Goal: Task Accomplishment & Management: Use online tool/utility

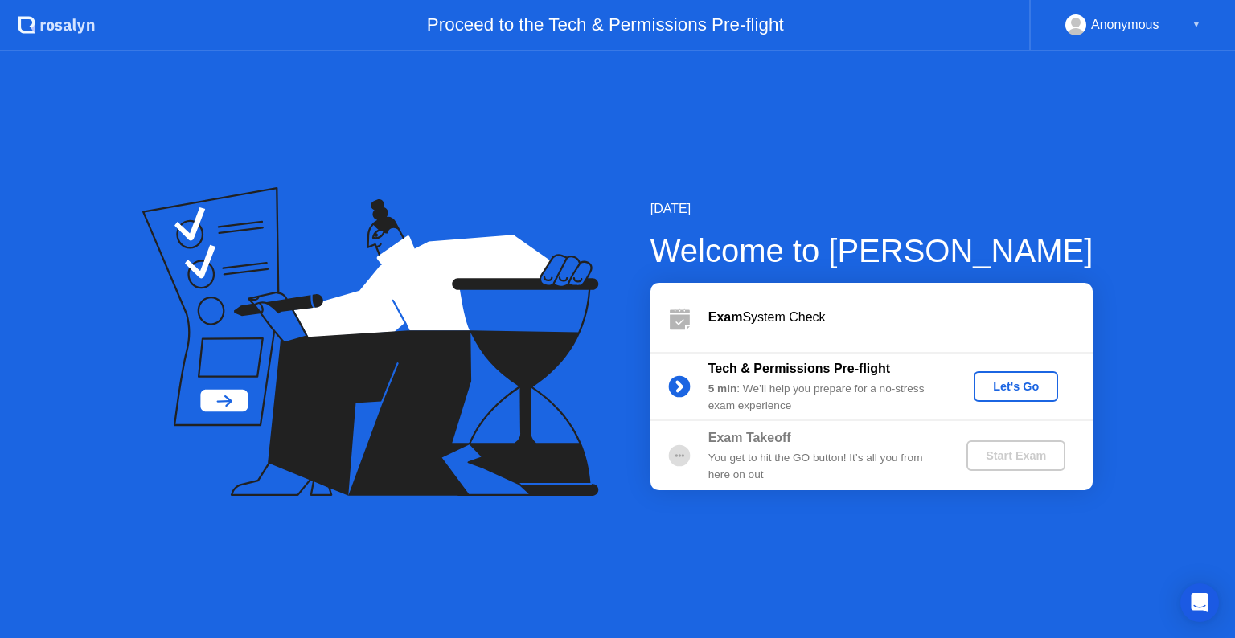
click at [991, 391] on div "Let's Go" at bounding box center [1016, 386] width 72 height 13
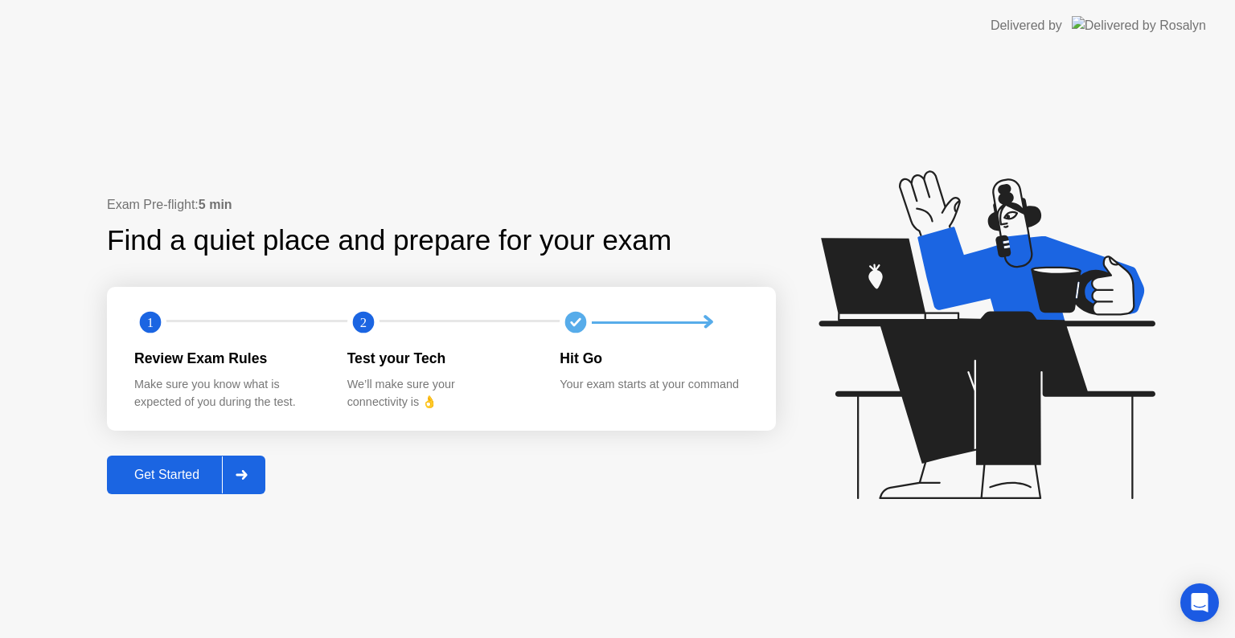
click at [164, 473] on div "Get Started" at bounding box center [167, 475] width 110 height 14
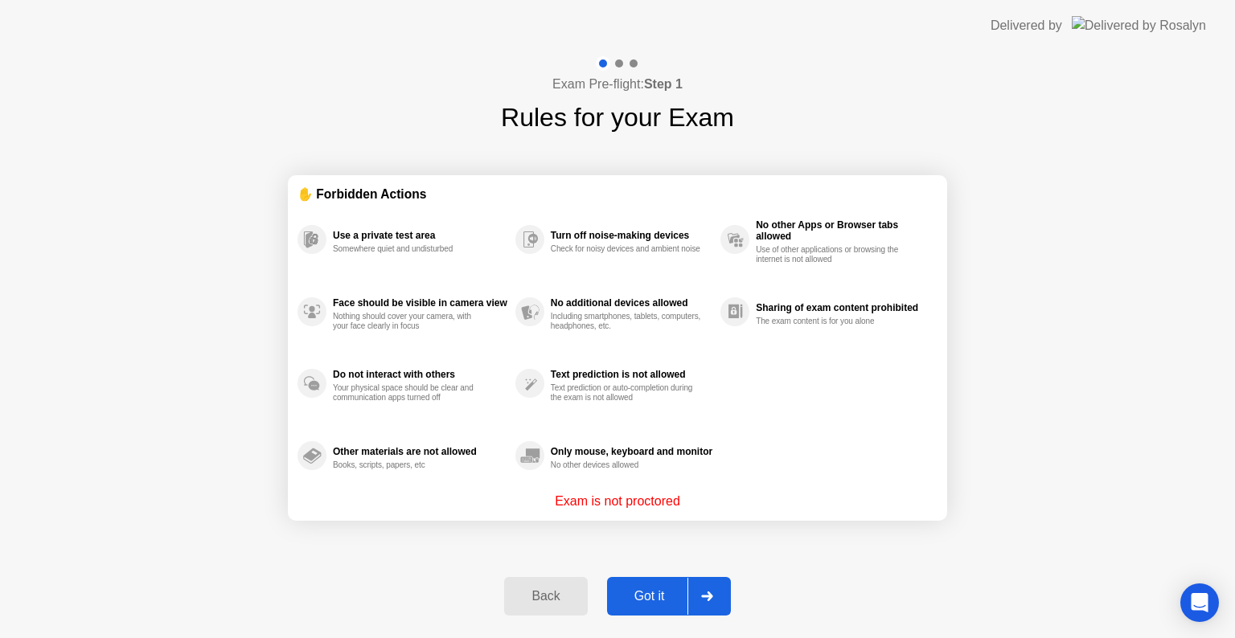
click at [640, 598] on div "Got it" at bounding box center [650, 596] width 76 height 14
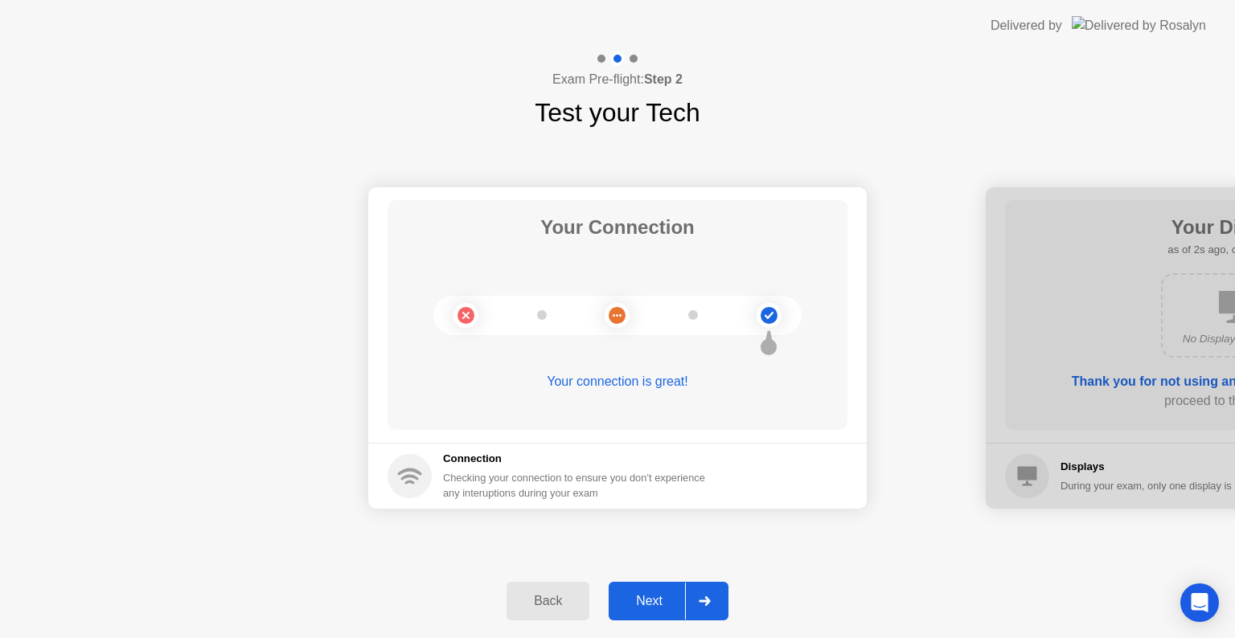
click at [659, 606] on div "Next" at bounding box center [649, 601] width 72 height 14
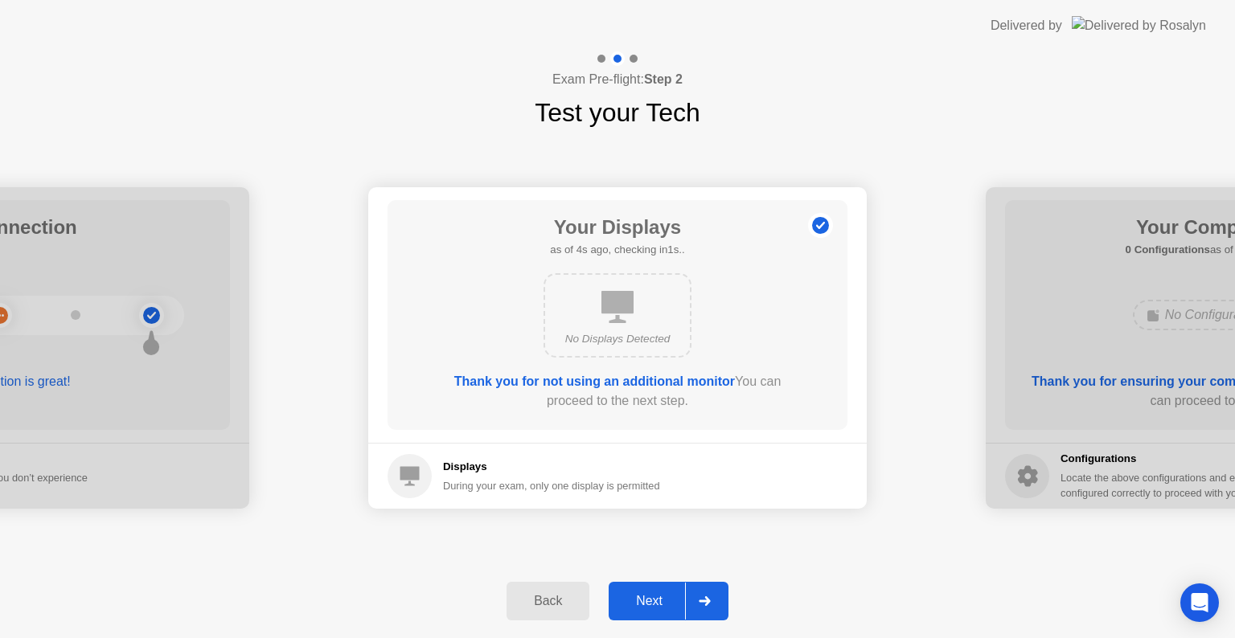
click at [654, 605] on div "Next" at bounding box center [649, 601] width 72 height 14
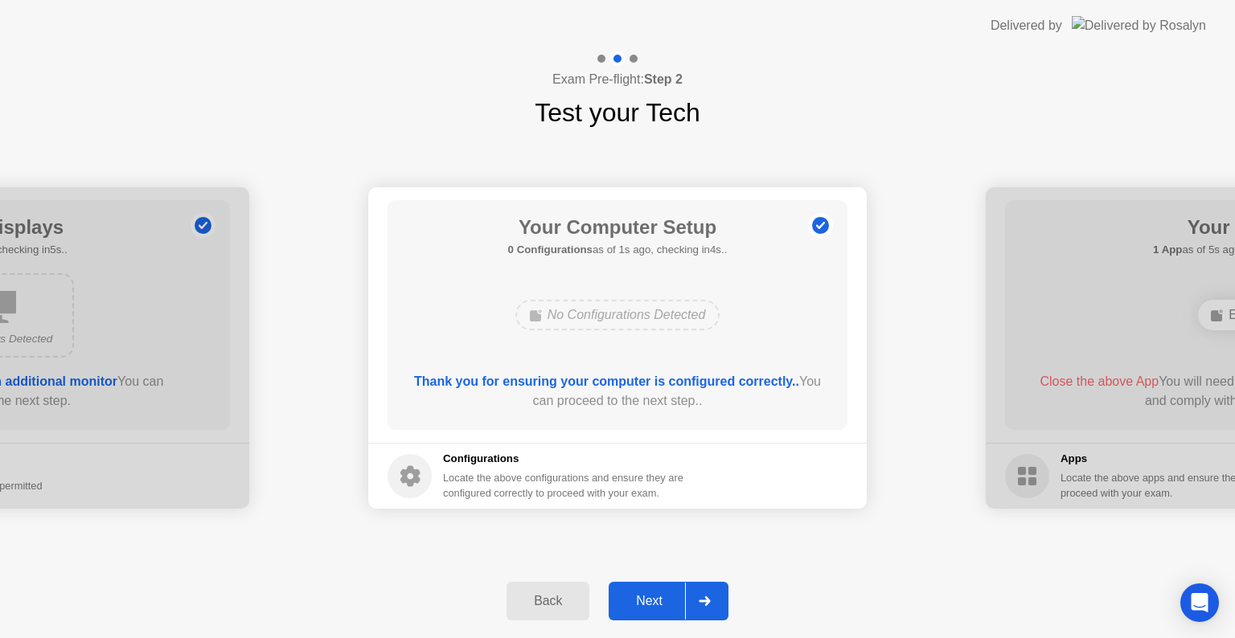
click at [654, 605] on div "Next" at bounding box center [649, 601] width 72 height 14
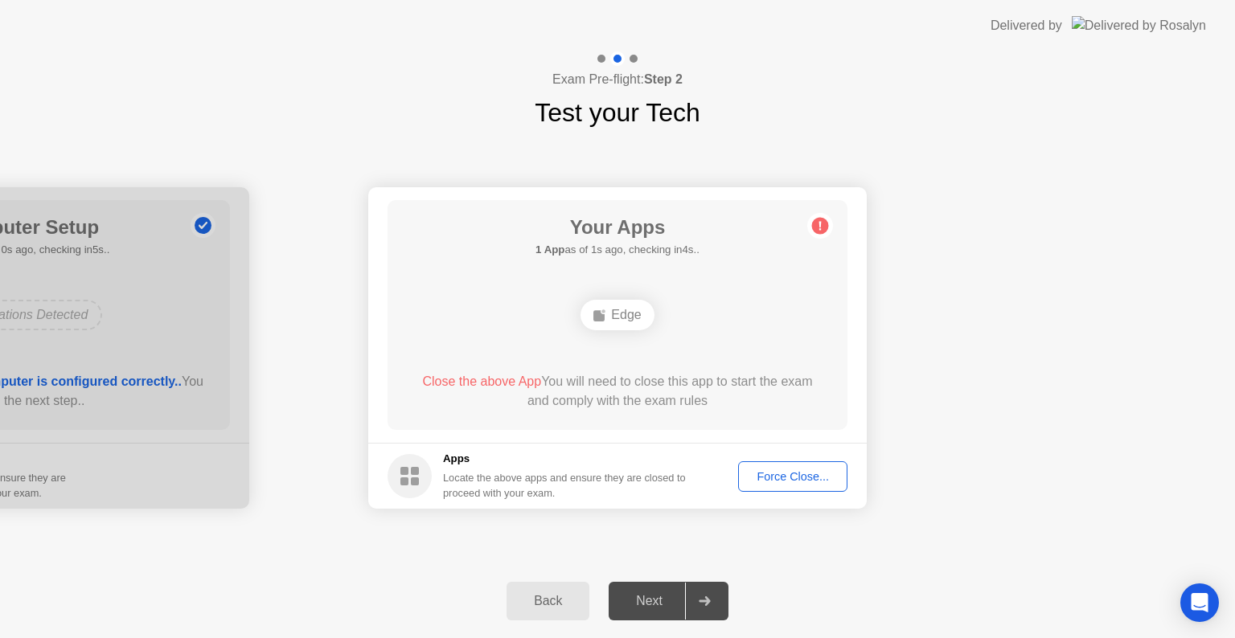
click at [805, 470] on div "Force Close..." at bounding box center [793, 476] width 98 height 13
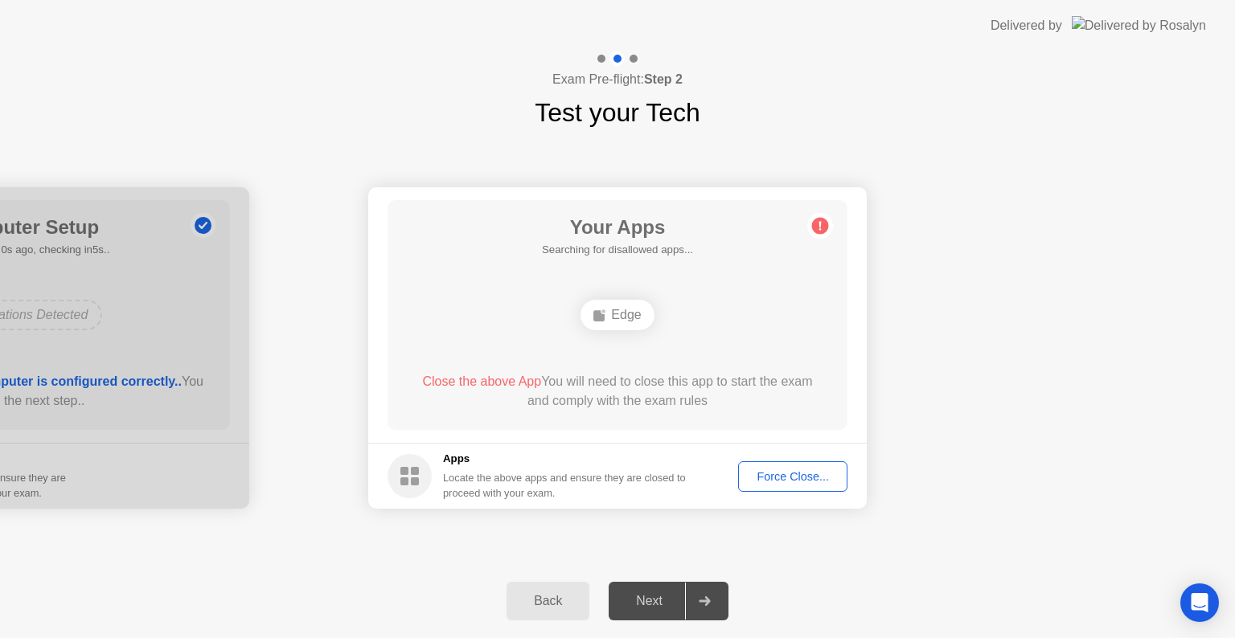
click at [766, 474] on div "Force Close..." at bounding box center [793, 476] width 98 height 13
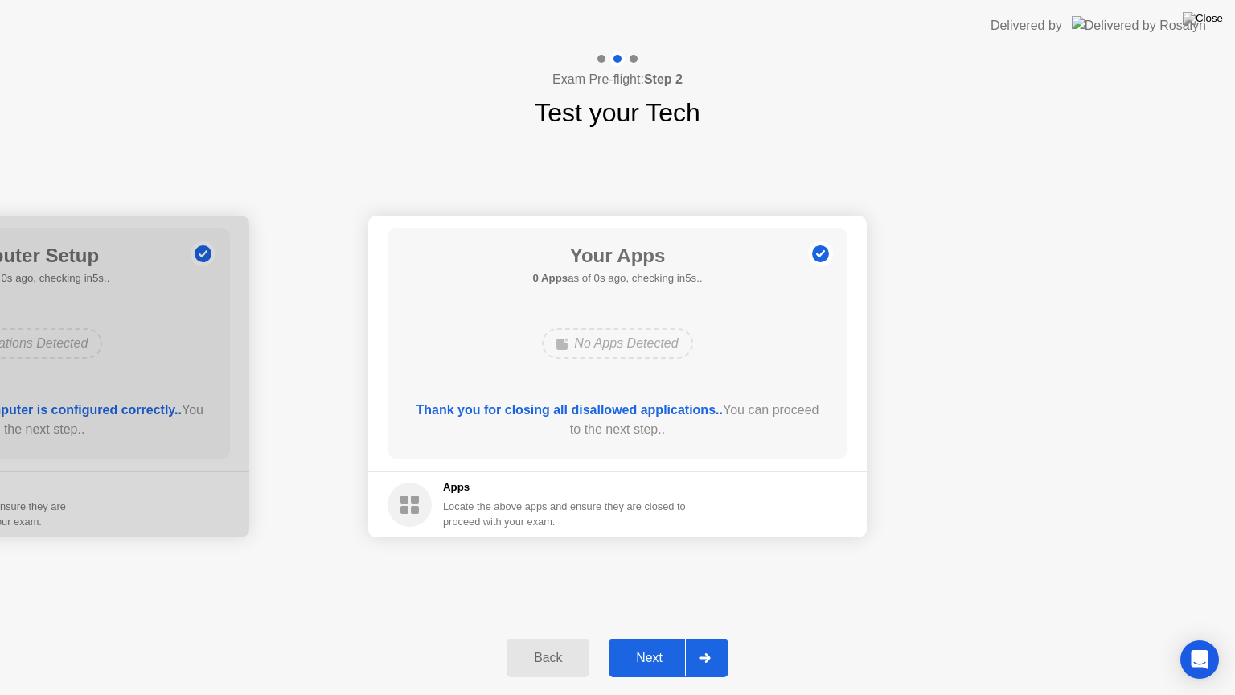
click at [646, 446] on div "Your Apps 0 Apps as of 0s ago, checking in5s.. No Apps Detected Thank you for c…" at bounding box center [617, 343] width 460 height 230
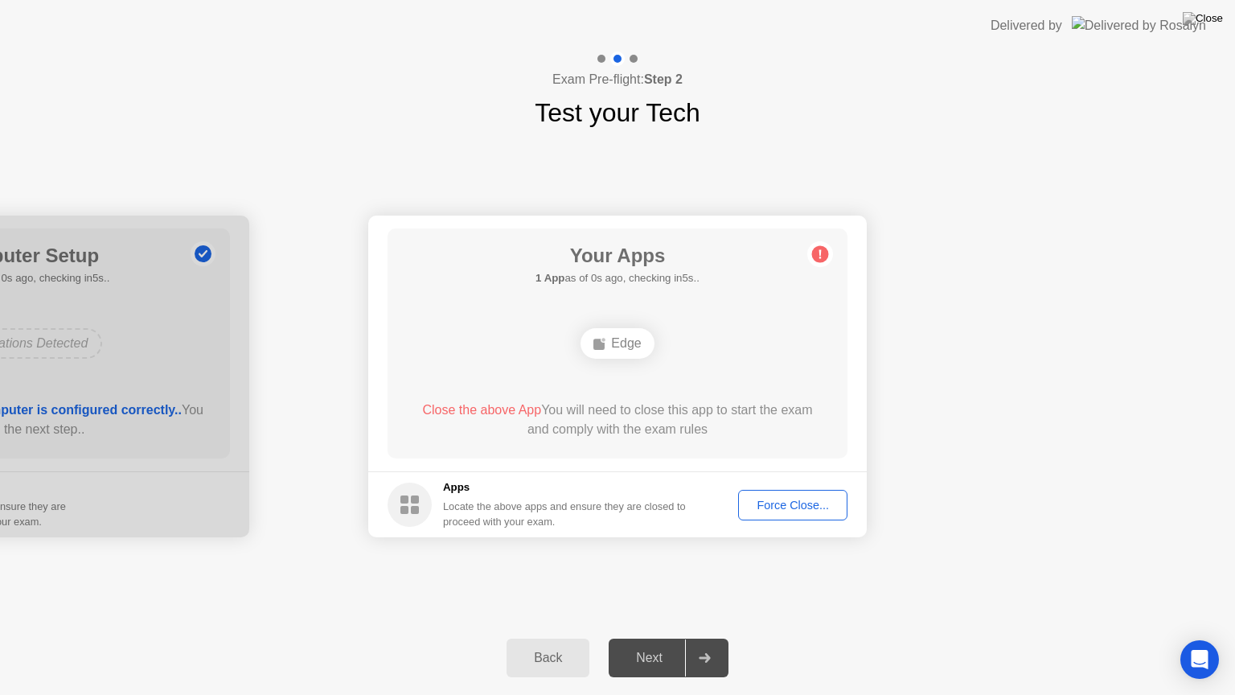
click at [645, 637] on div "Next" at bounding box center [649, 657] width 72 height 14
click at [772, 510] on div "Force Close..." at bounding box center [793, 504] width 98 height 13
click at [785, 498] on div "Force Close..." at bounding box center [793, 504] width 98 height 13
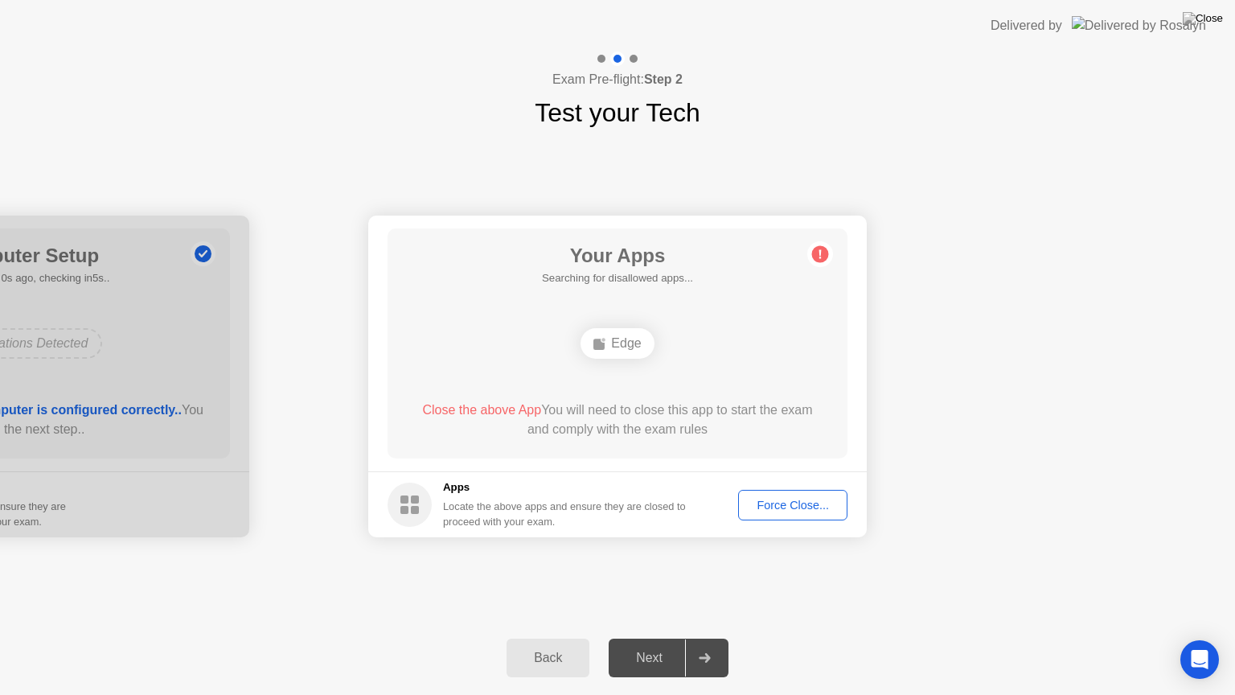
click at [779, 371] on div "Your Apps Searching for disallowed apps... Edge Close the above App You will ne…" at bounding box center [617, 343] width 460 height 230
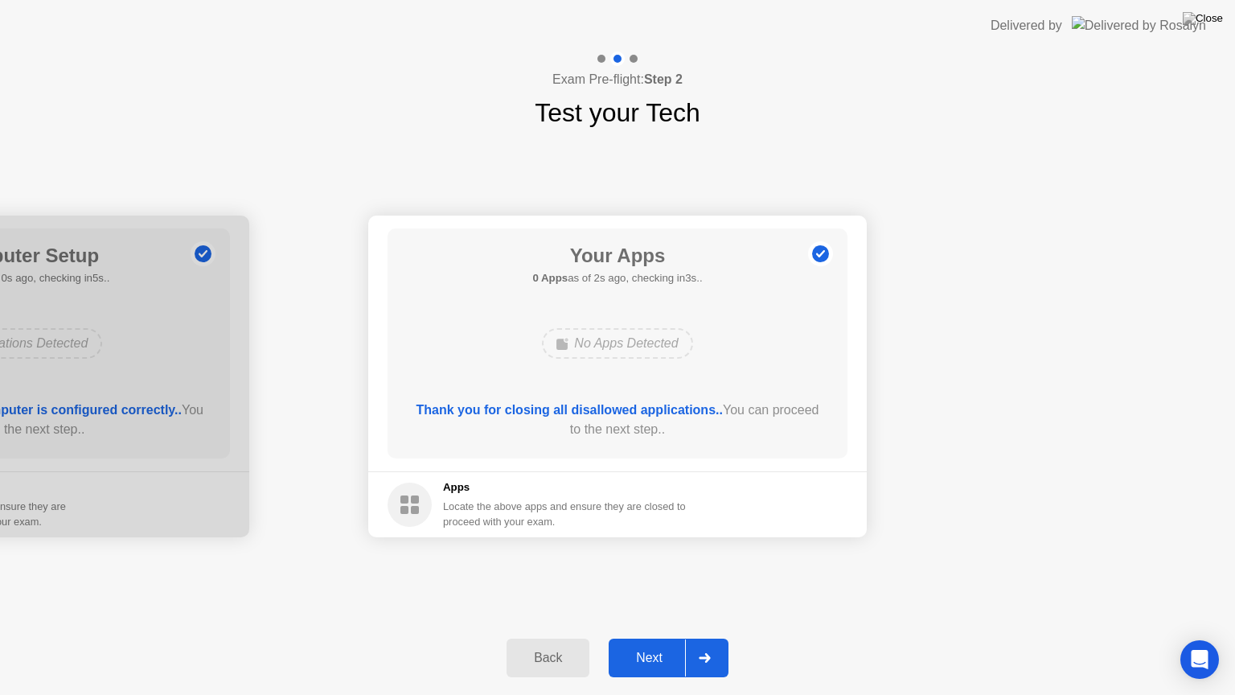
click at [654, 637] on div "Next" at bounding box center [649, 657] width 72 height 14
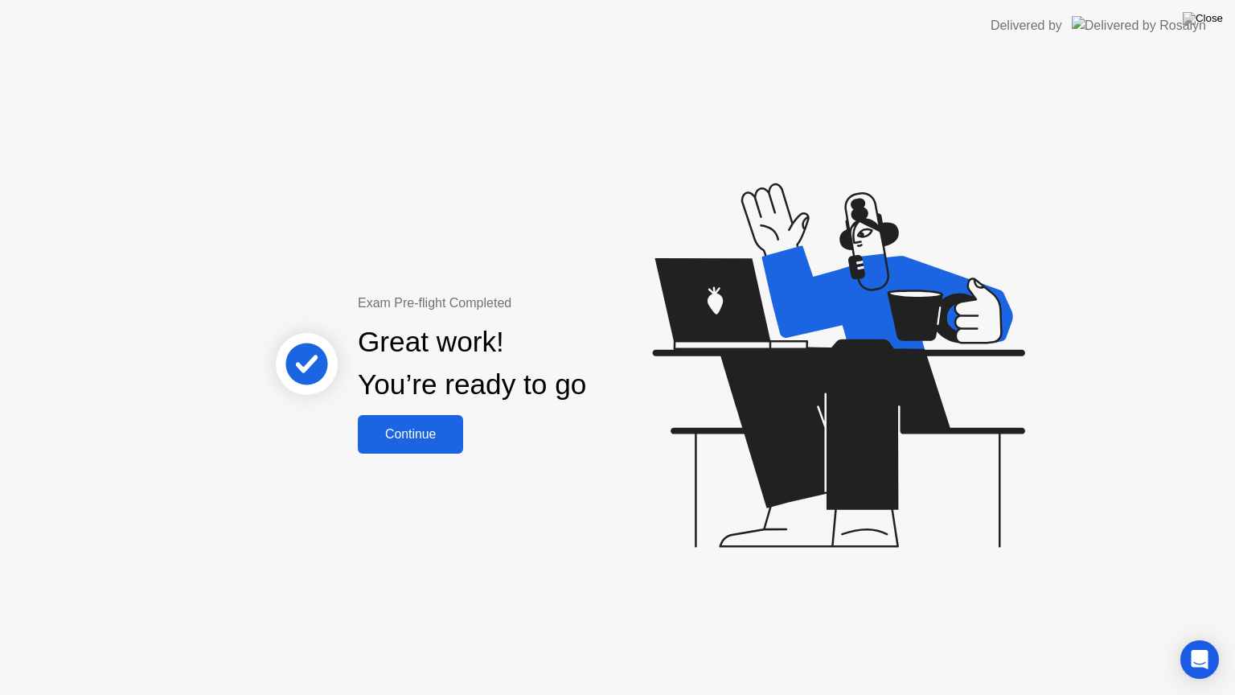
click at [423, 437] on div "Continue" at bounding box center [411, 434] width 96 height 14
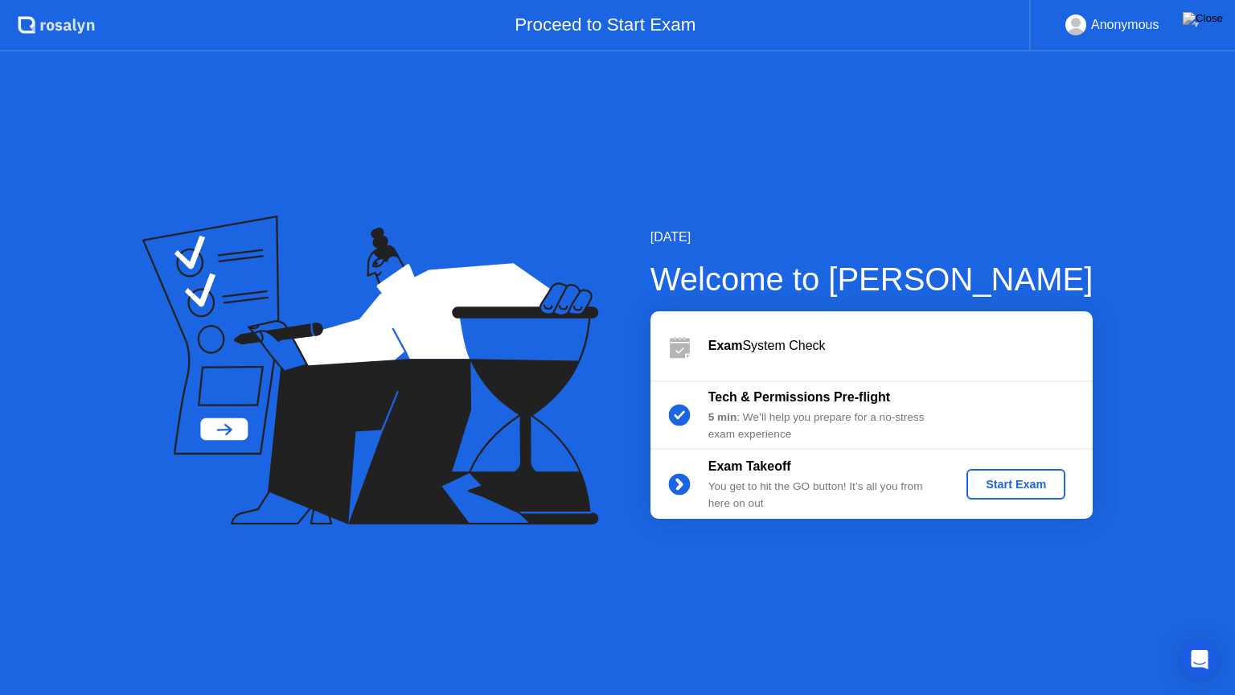
click at [1031, 478] on div "Start Exam" at bounding box center [1016, 484] width 86 height 13
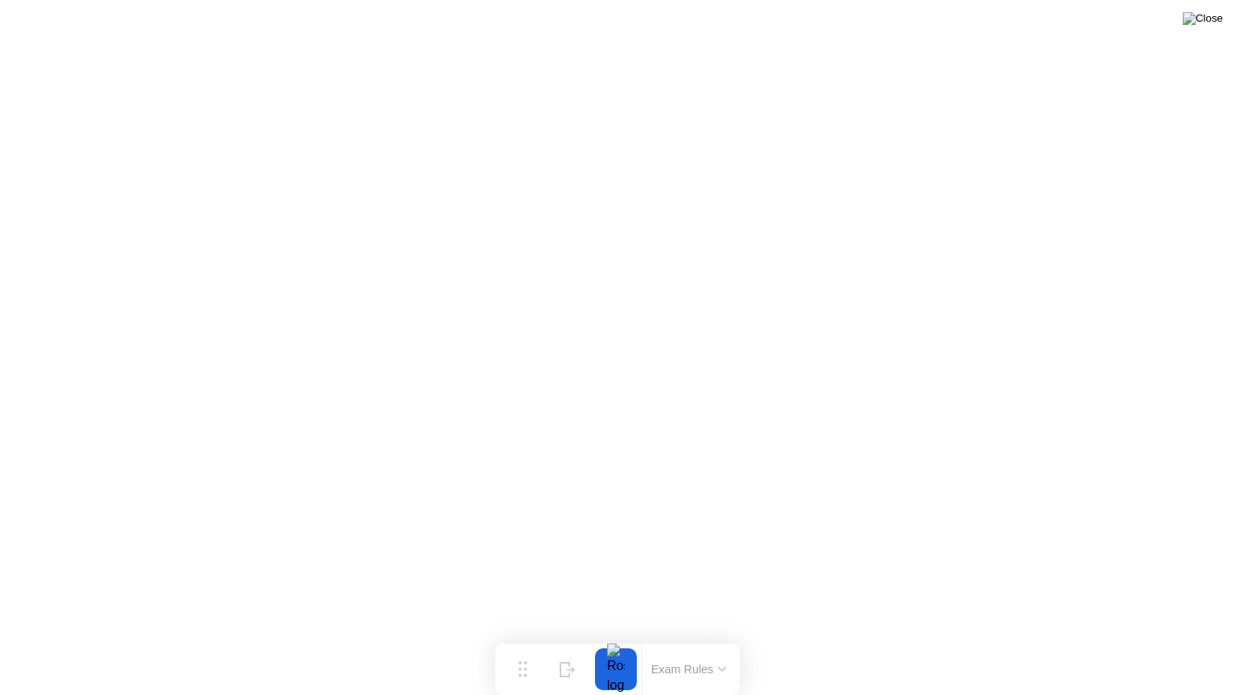
click at [1205, 23] on img at bounding box center [1202, 18] width 40 height 13
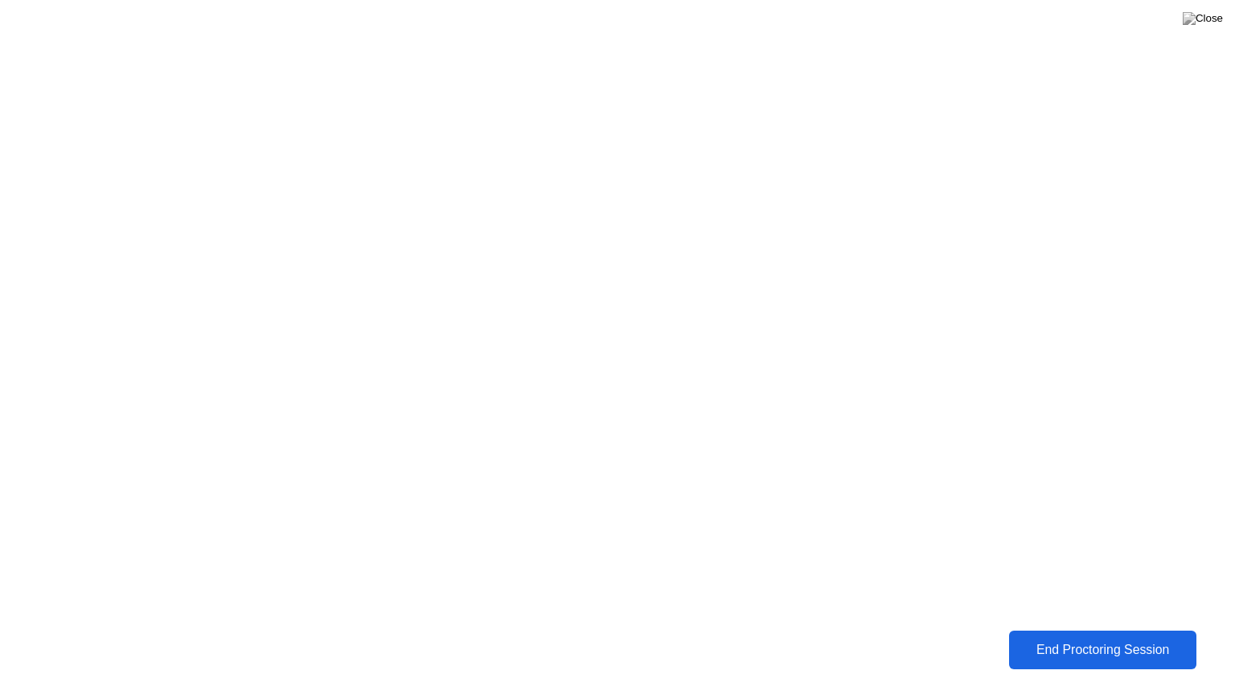
click at [1043, 637] on div "End Proctoring Session" at bounding box center [1103, 649] width 178 height 14
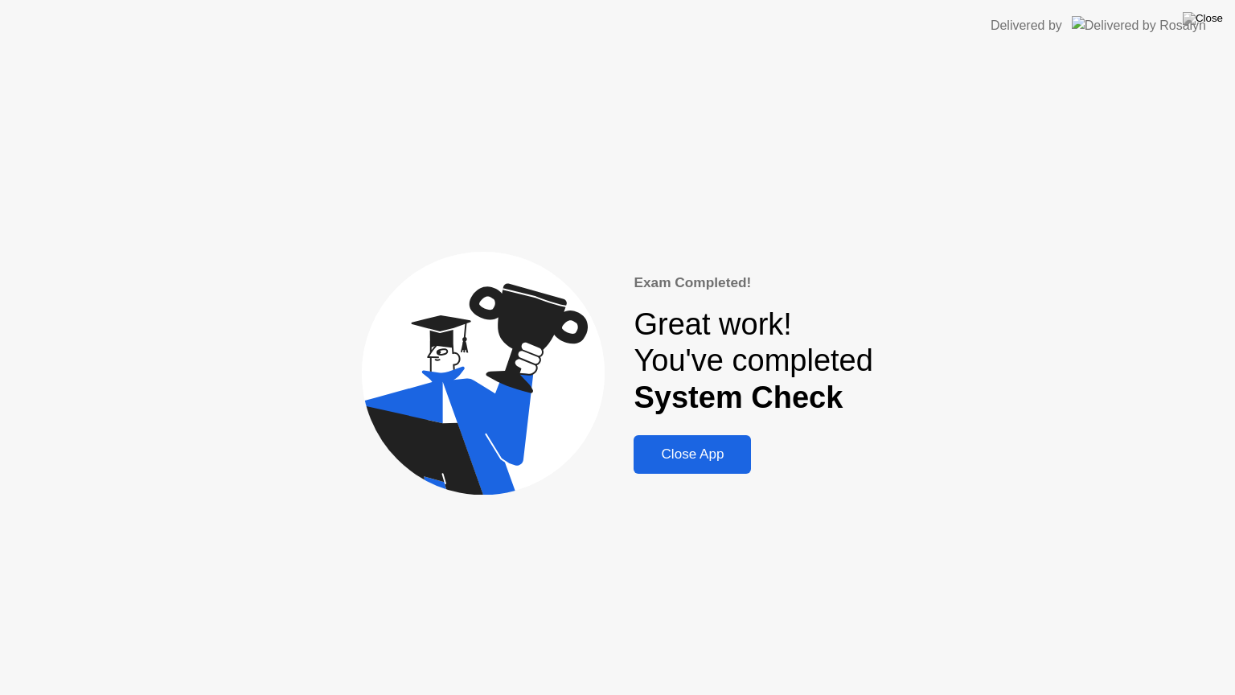
click at [707, 455] on div "Close App" at bounding box center [692, 454] width 108 height 16
